Goal: Task Accomplishment & Management: Manage account settings

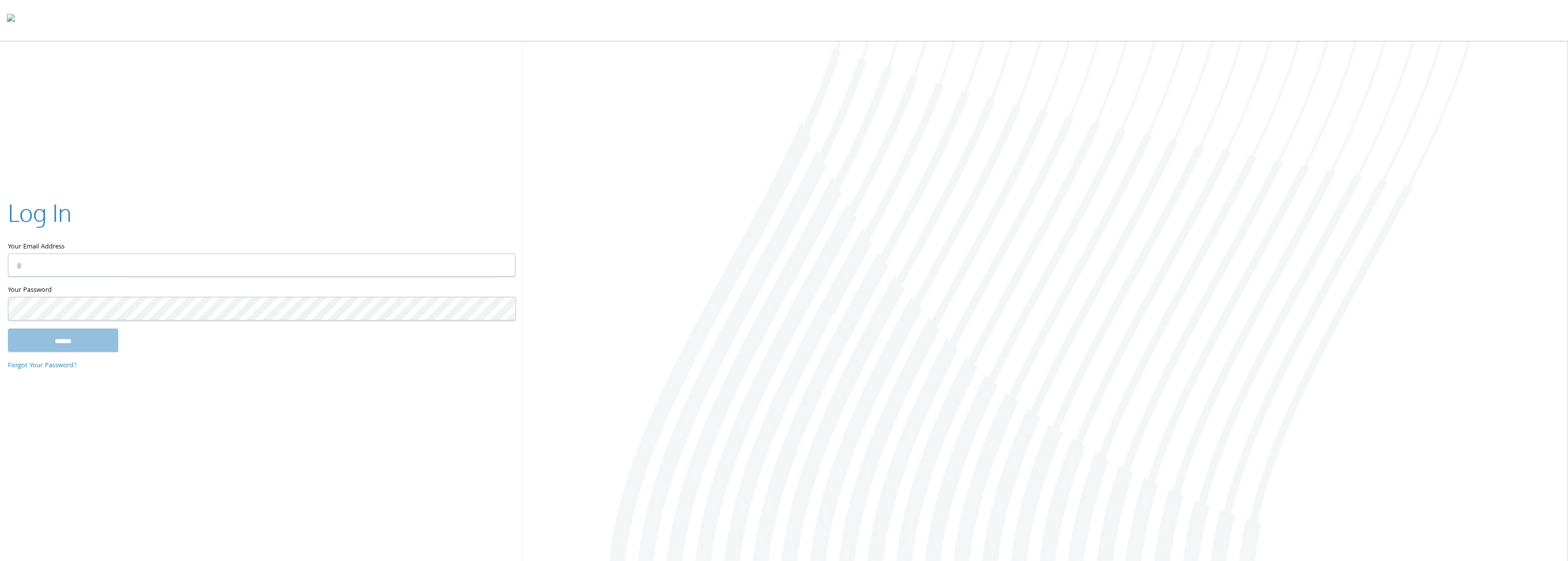
type input "**********"
click at [72, 343] on input "******" at bounding box center [63, 340] width 110 height 24
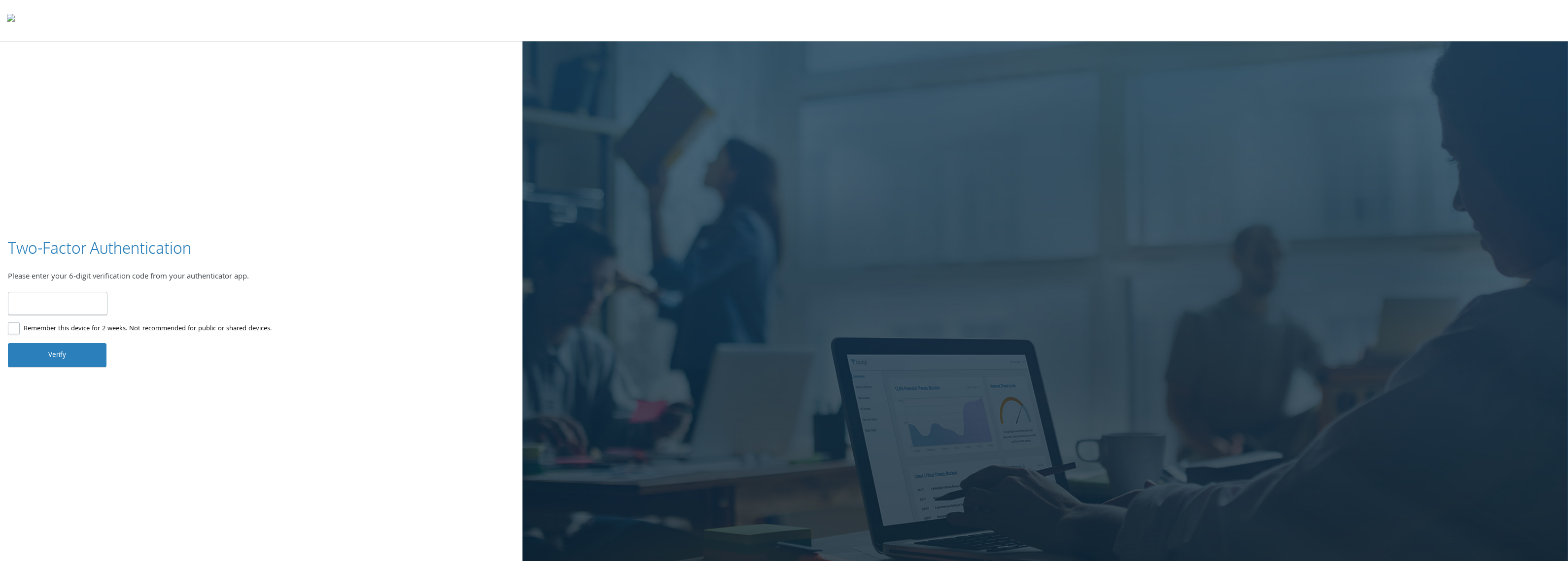
type input "******"
